Goal: Task Accomplishment & Management: Use online tool/utility

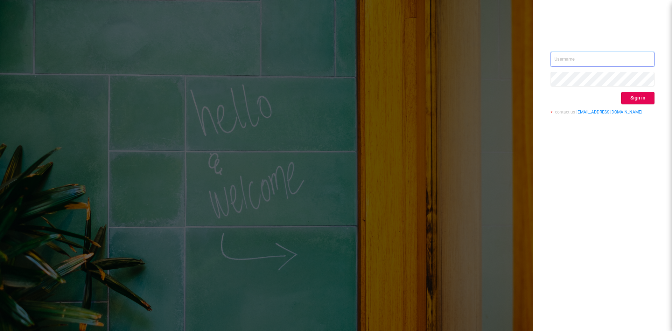
type input "[EMAIL_ADDRESS][DOMAIN_NAME]"
click at [636, 105] on div "[EMAIL_ADDRESS][DOMAIN_NAME] Sign in contact us [EMAIL_ADDRESS][DOMAIN_NAME]" at bounding box center [603, 86] width 104 height 68
click at [633, 100] on button "Sign in" at bounding box center [638, 98] width 33 height 13
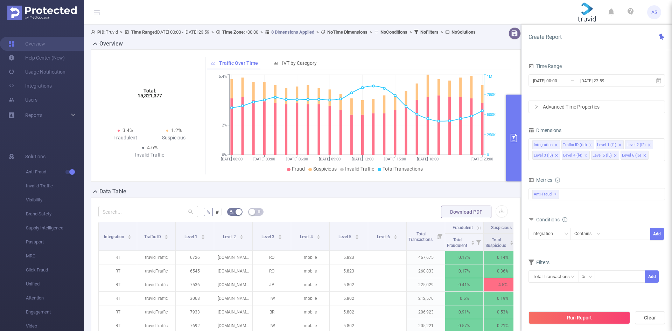
click at [618, 81] on input "[DATE] 23:59" at bounding box center [608, 80] width 57 height 9
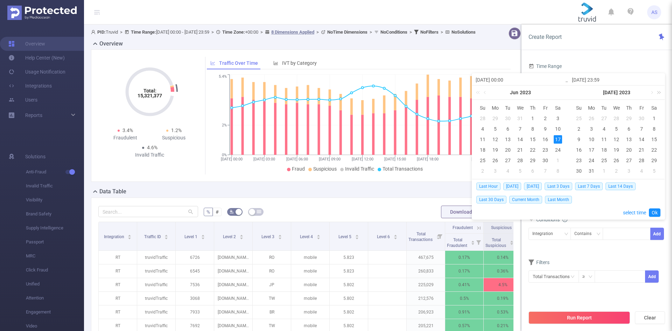
click at [658, 93] on link at bounding box center [657, 92] width 9 height 14
click at [561, 91] on link at bounding box center [561, 92] width 9 height 14
click at [652, 93] on link at bounding box center [652, 92] width 6 height 14
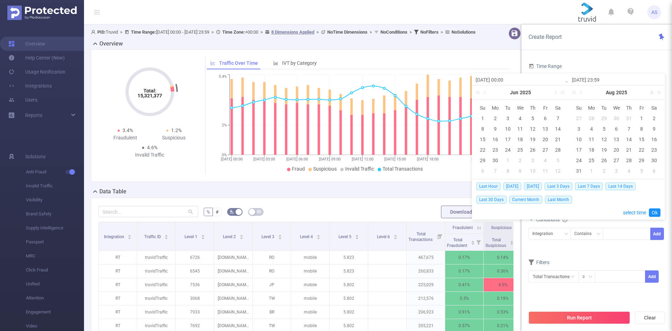
click at [651, 93] on link at bounding box center [652, 92] width 6 height 14
click at [577, 125] on div "7" at bounding box center [579, 129] width 8 height 8
click at [579, 138] on div "14" at bounding box center [579, 139] width 8 height 8
type input "[DATE] 00:00"
type input "[DATE] 23:59"
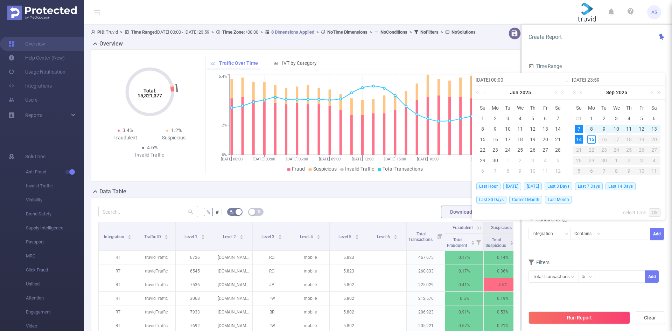
type input "[DATE] 00:00"
type input "[DATE] 23:59"
click at [652, 215] on link "Ok" at bounding box center [655, 212] width 12 height 8
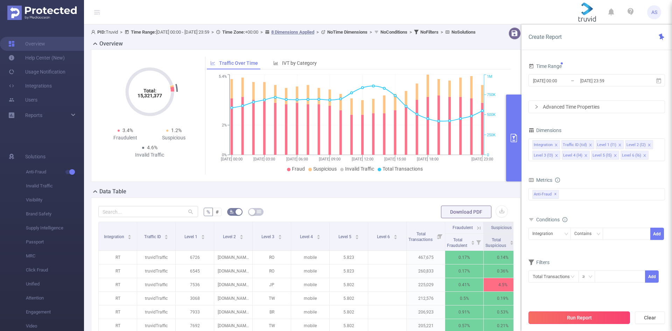
click at [581, 316] on button "Run Report" at bounding box center [580, 317] width 102 height 13
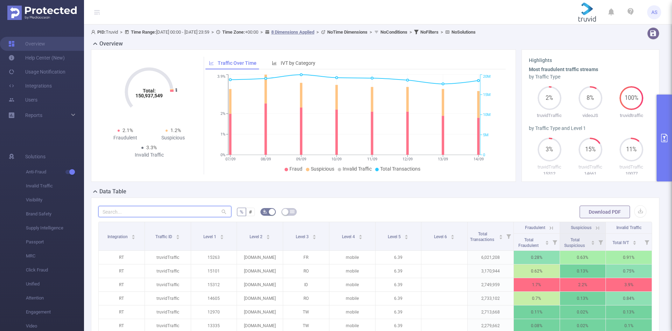
click at [170, 206] on input "text" at bounding box center [164, 211] width 133 height 11
paste input "[DOMAIN_NAME]"
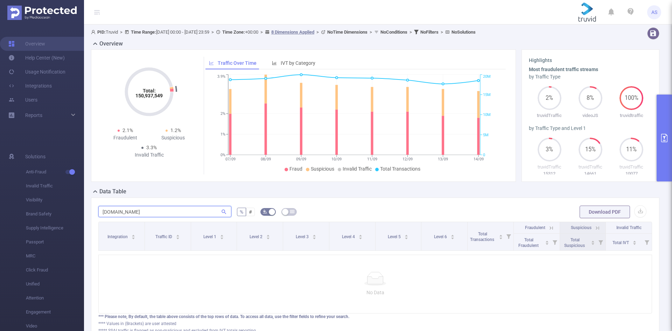
click at [113, 212] on input "[DOMAIN_NAME]" at bounding box center [164, 211] width 133 height 11
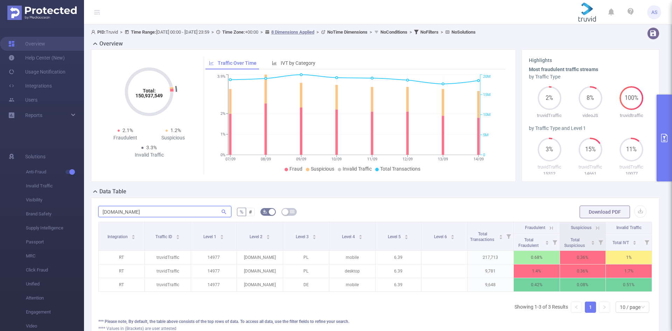
type input "[DOMAIN_NAME]"
